Goal: Information Seeking & Learning: Learn about a topic

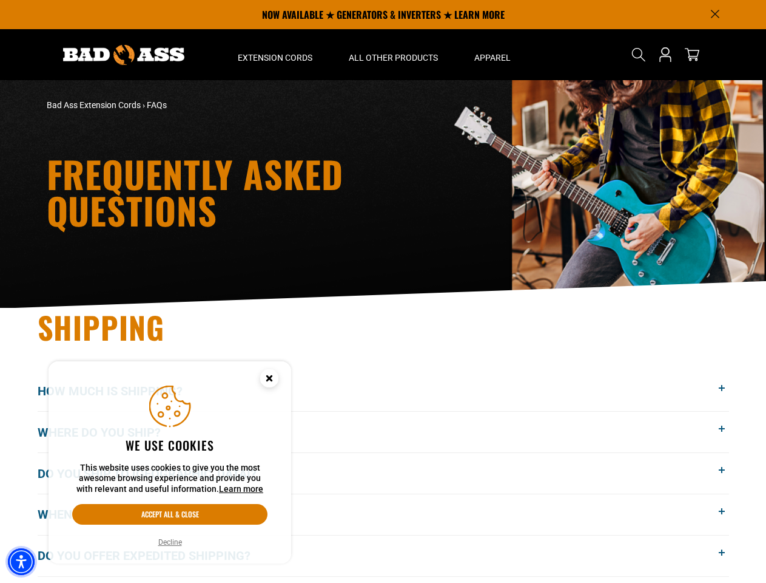
click at [21, 561] on img "Accessibility Menu" at bounding box center [21, 561] width 27 height 27
